Goal: Task Accomplishment & Management: Manage account settings

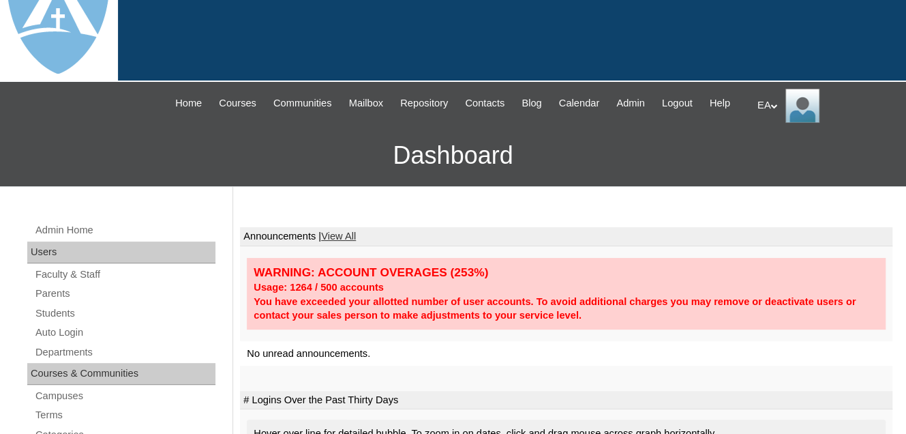
scroll to position [68, 0]
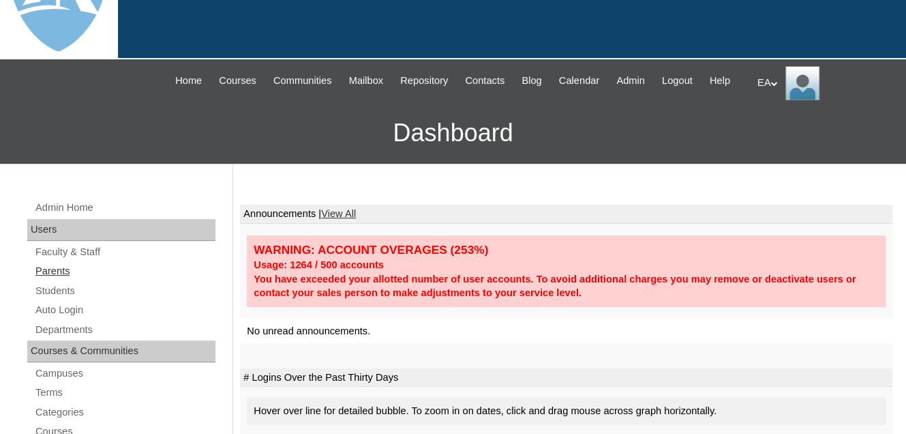
click at [44, 280] on link "Parents" at bounding box center [124, 271] width 181 height 17
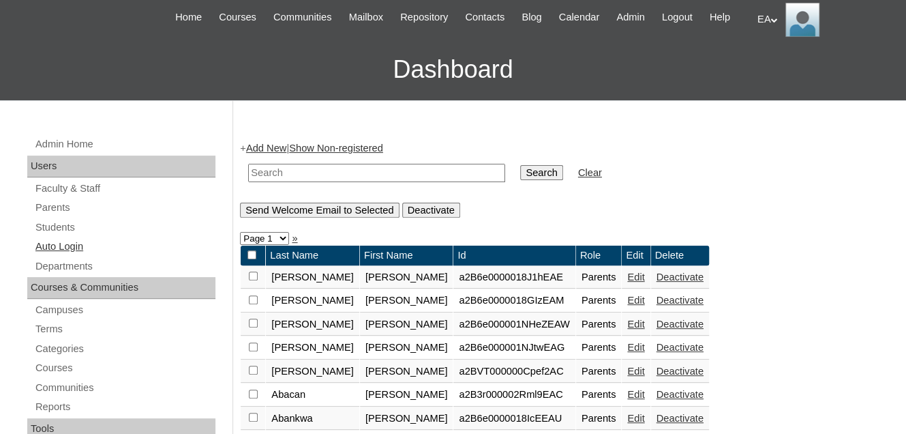
scroll to position [136, 0]
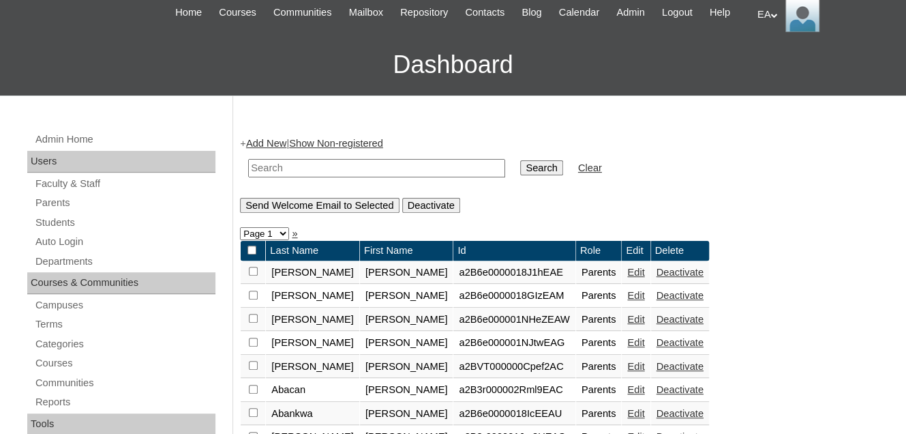
click at [262, 177] on input "text" at bounding box center [376, 168] width 257 height 18
type input "Crystal"
click at [520, 175] on input "Search" at bounding box center [541, 167] width 42 height 15
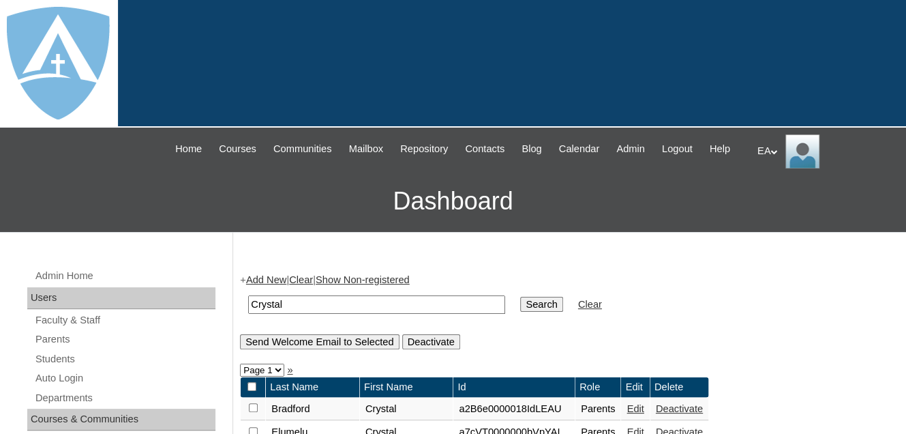
click at [294, 314] on input "Crystal" at bounding box center [376, 304] width 257 height 18
type input "C"
paste input "[EMAIL_ADDRESS][DOMAIN_NAME]"
type input "[EMAIL_ADDRESS][DOMAIN_NAME]"
click at [520, 312] on input "Search" at bounding box center [541, 304] width 42 height 15
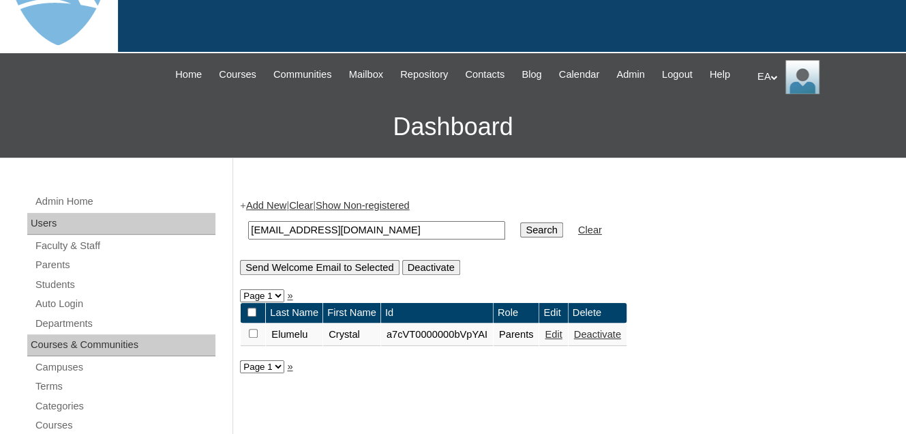
scroll to position [205, 0]
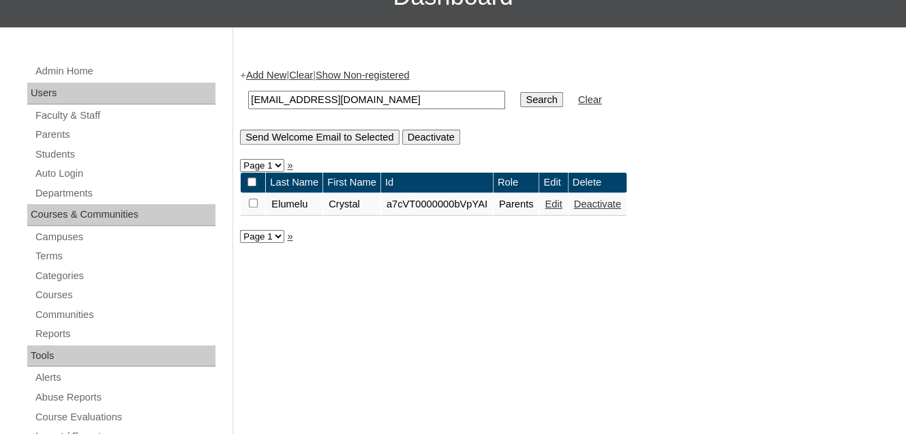
click at [562, 209] on link "Edit" at bounding box center [553, 203] width 17 height 11
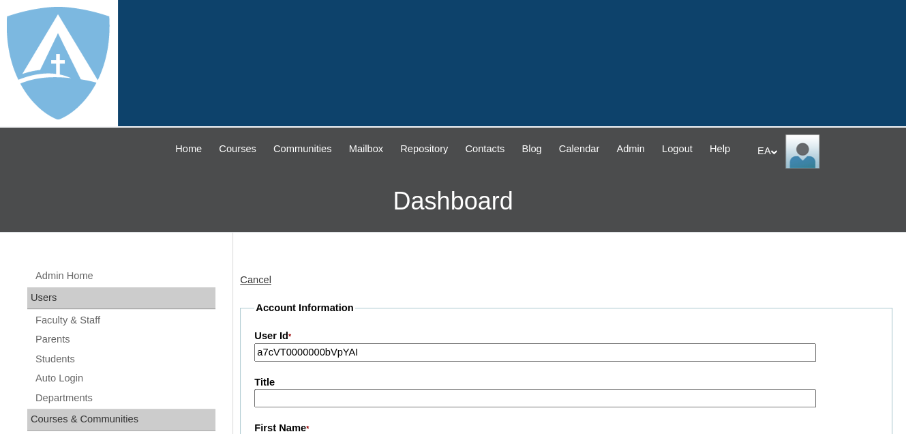
type input "primarystudentEA"
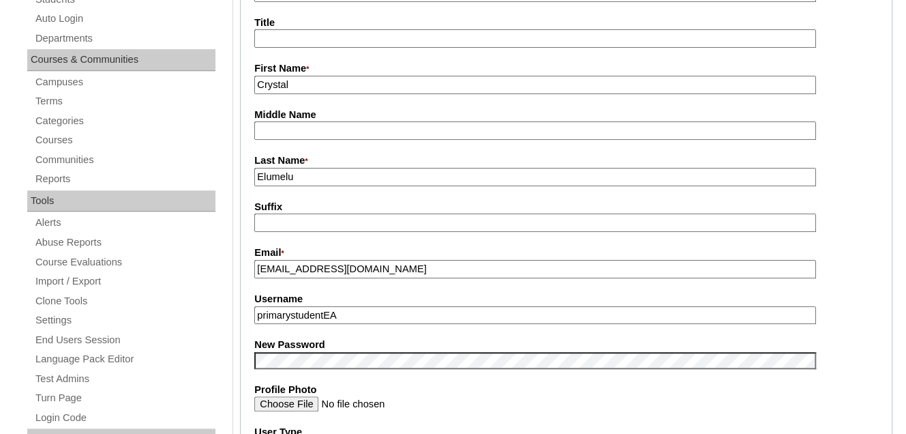
scroll to position [477, 0]
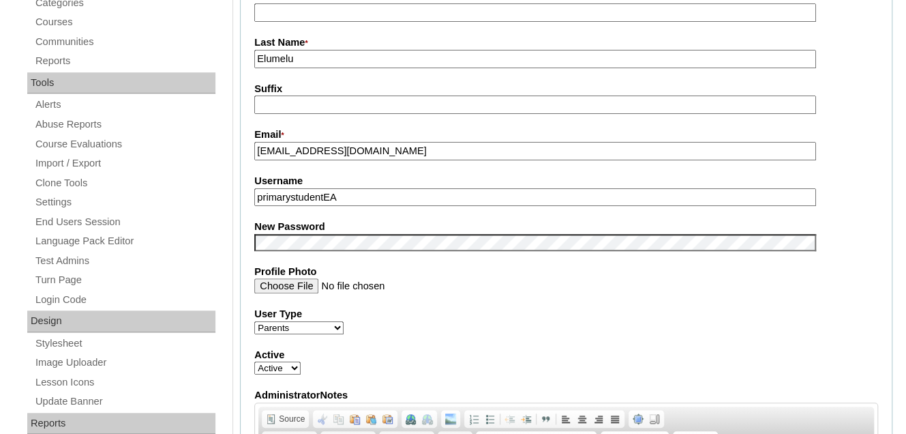
drag, startPoint x: 368, startPoint y: 206, endPoint x: 254, endPoint y: 210, distance: 113.9
click at [254, 207] on input "primarystudentEA" at bounding box center [534, 197] width 561 height 18
drag, startPoint x: 387, startPoint y: 167, endPoint x: 256, endPoint y: 172, distance: 131.0
click at [256, 172] on fieldset "Account Information User Id * a7cVT0000000bVpYAI Title First Name * [PERSON_NAM…" at bounding box center [566, 231] width 653 height 816
click at [282, 205] on input "Username" at bounding box center [534, 197] width 561 height 18
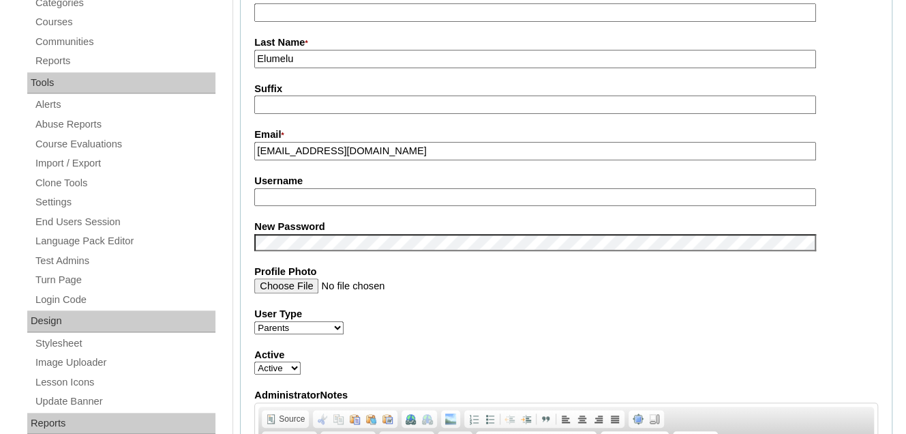
paste input "[EMAIL_ADDRESS][DOMAIN_NAME]"
type input "[EMAIL_ADDRESS][DOMAIN_NAME]"
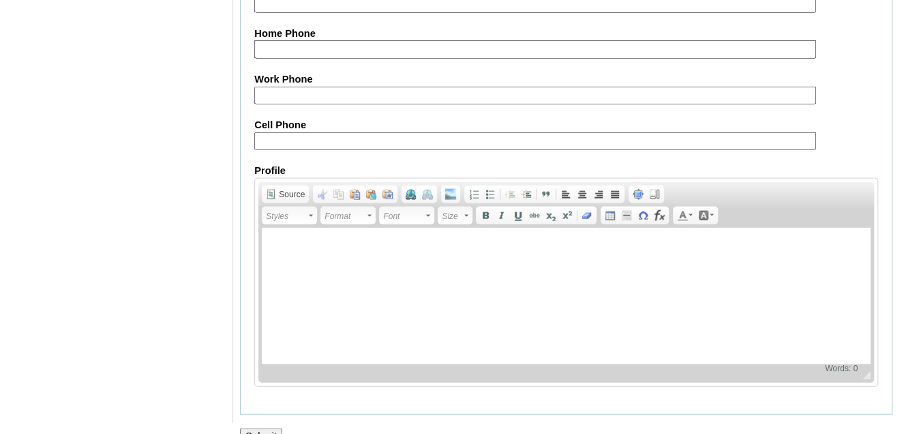
scroll to position [1428, 0]
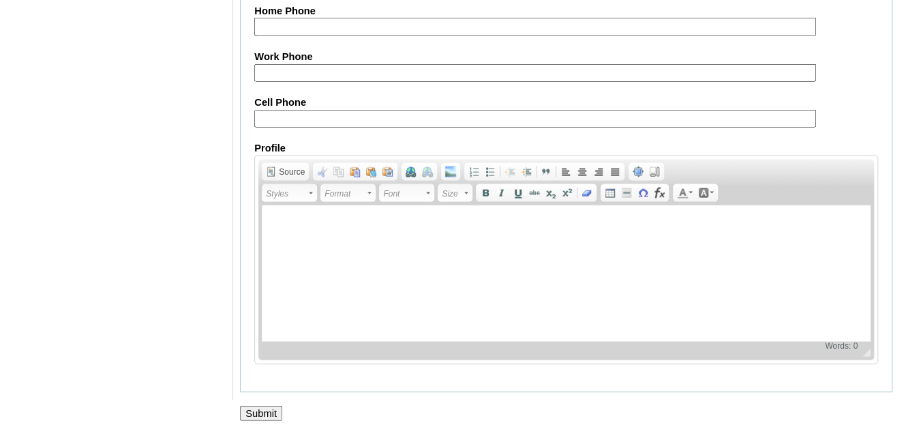
click at [256, 408] on input "Submit" at bounding box center [261, 413] width 42 height 15
